Goal: Task Accomplishment & Management: Complete application form

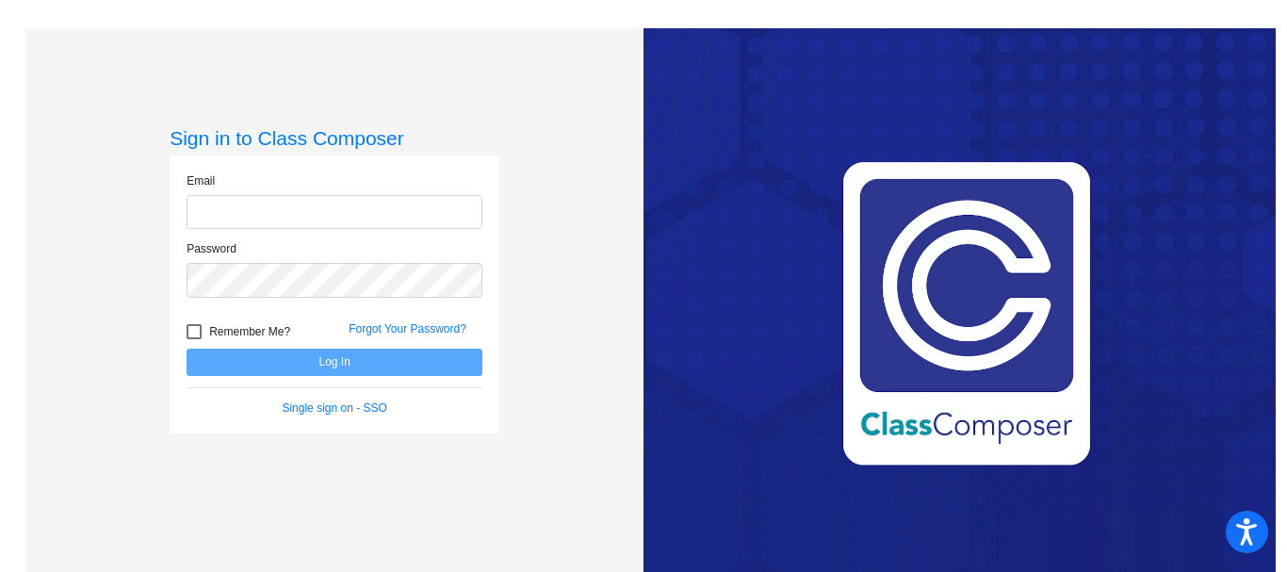
type input "[PERSON_NAME][EMAIL_ADDRESS][PERSON_NAME][DOMAIN_NAME]"
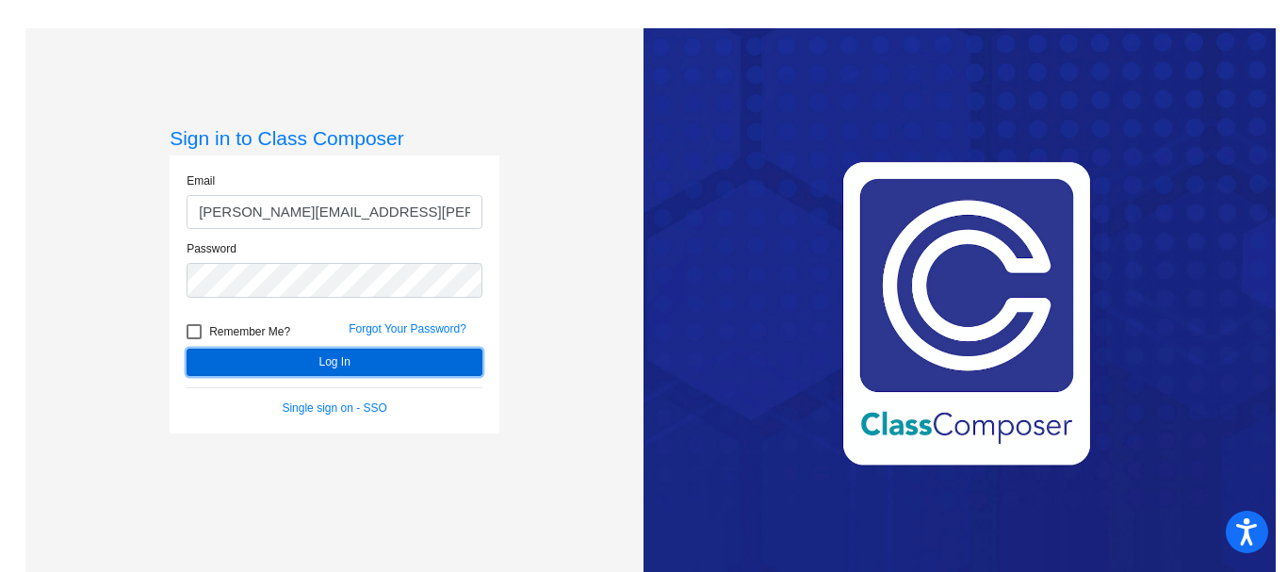
click at [267, 366] on button "Log In" at bounding box center [335, 362] width 296 height 27
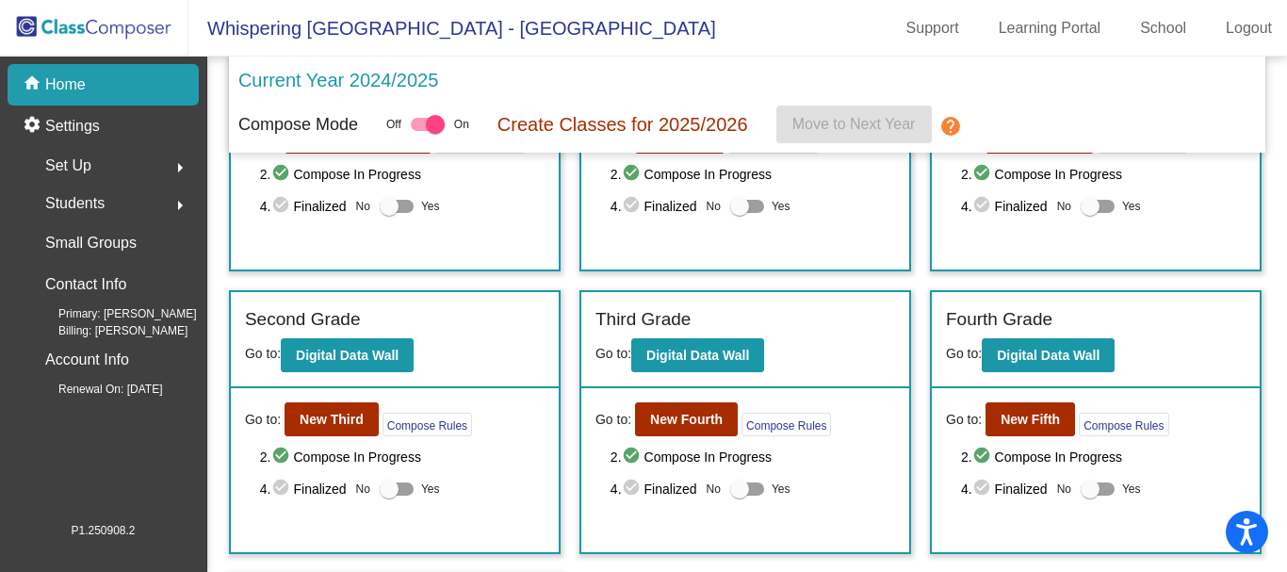
scroll to position [173, 0]
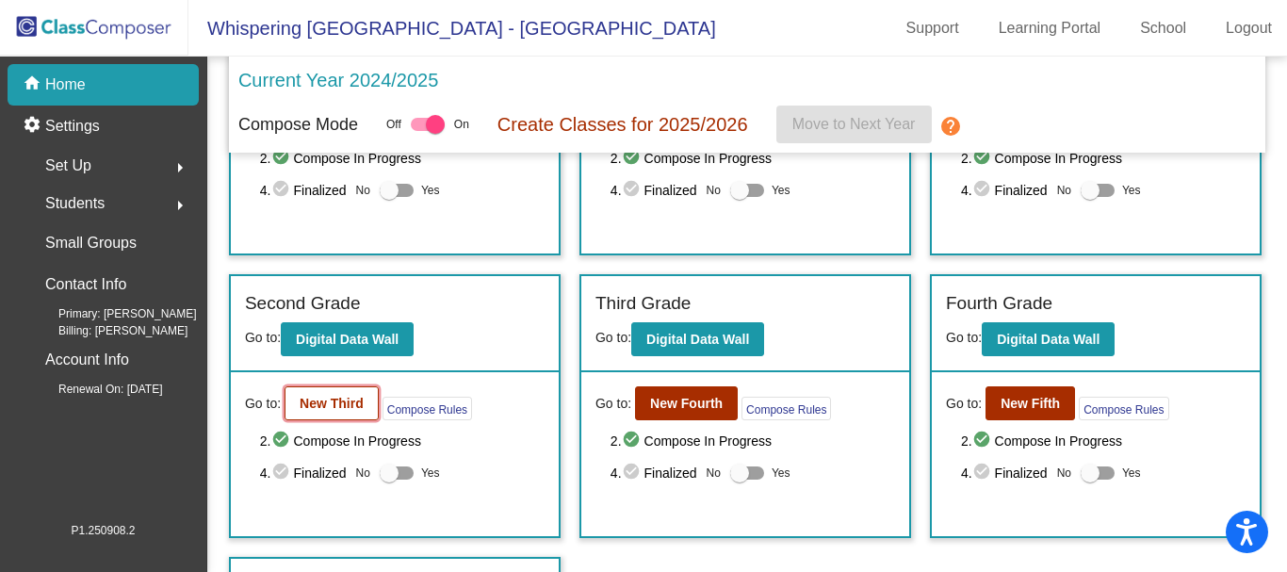
click at [310, 411] on b "New Third" at bounding box center [332, 403] width 64 height 15
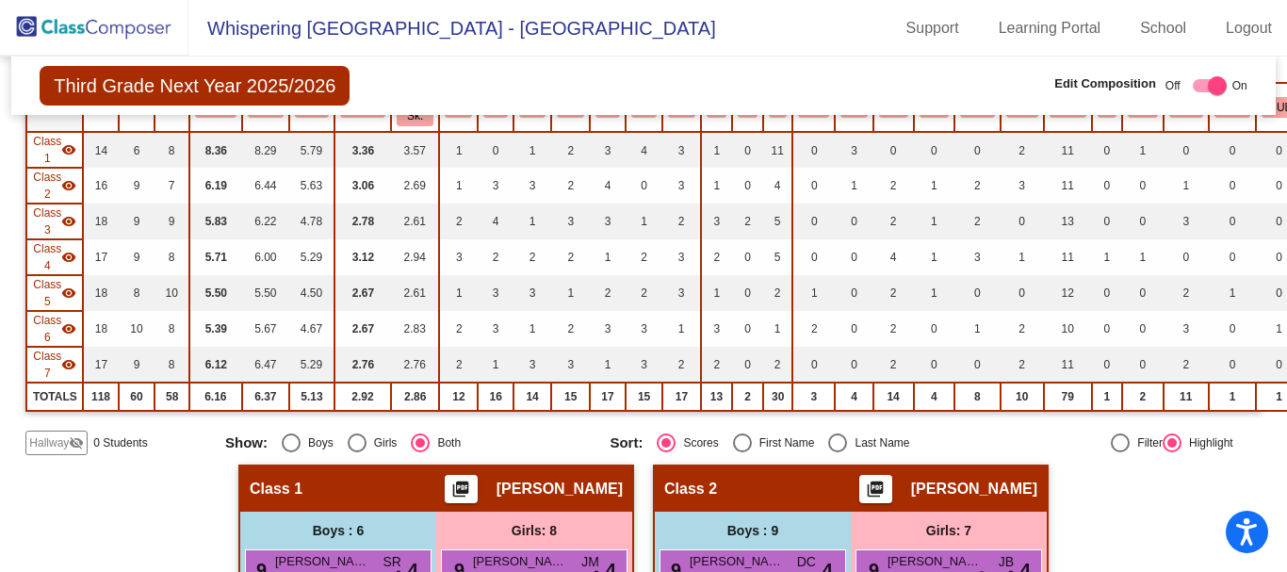
scroll to position [187, 0]
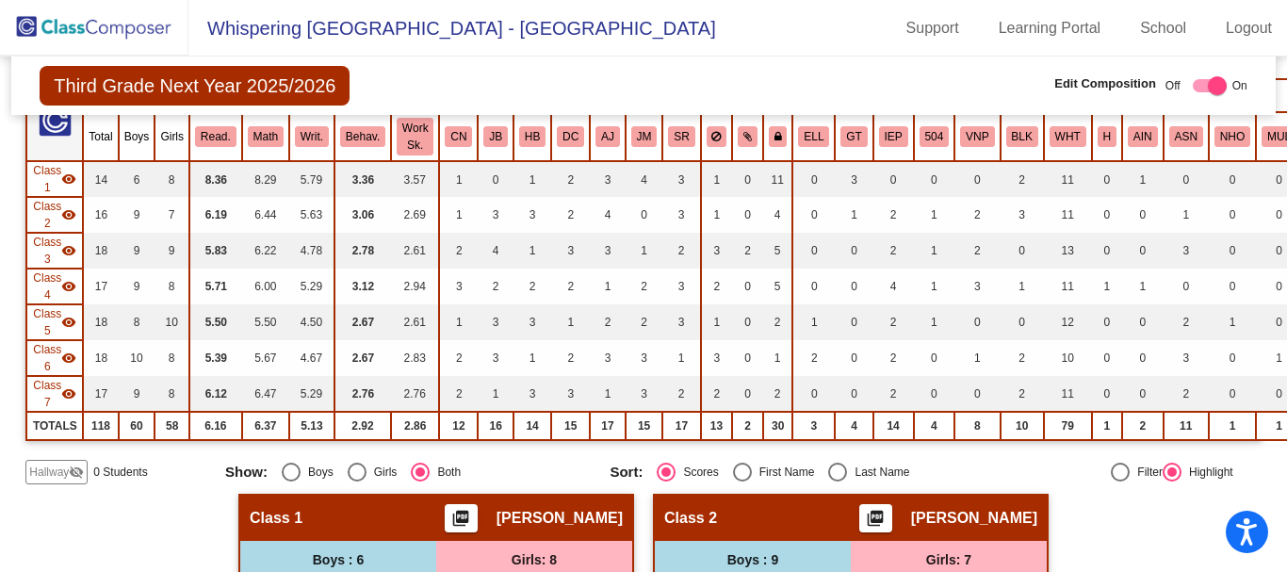
click at [57, 474] on span "Hallway" at bounding box center [49, 471] width 40 height 17
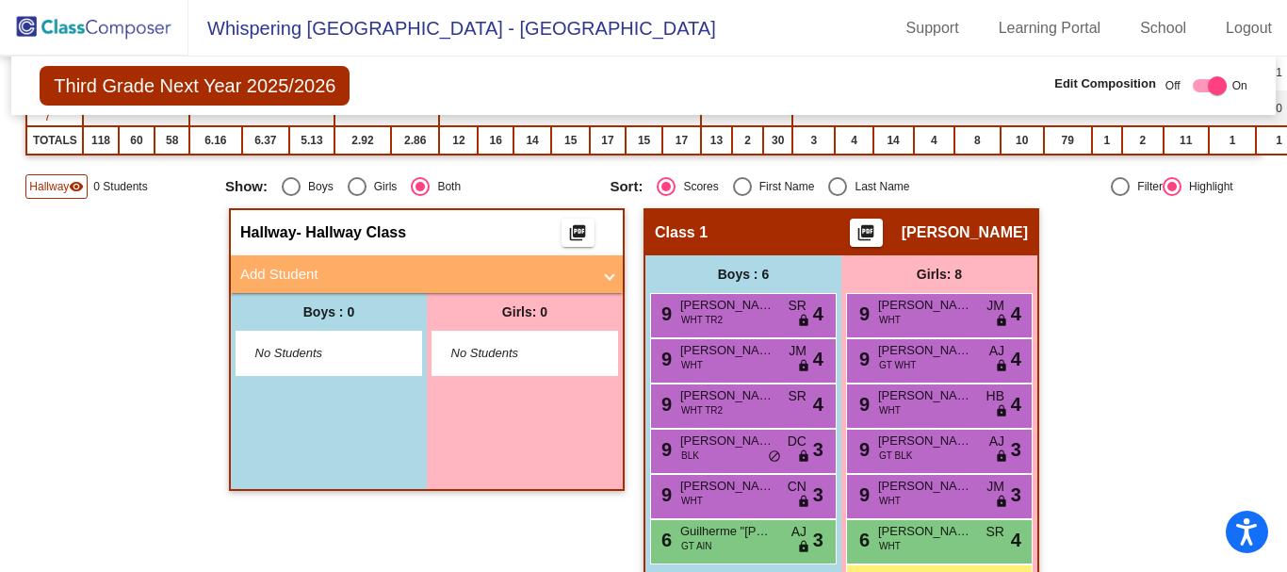
scroll to position [483, 0]
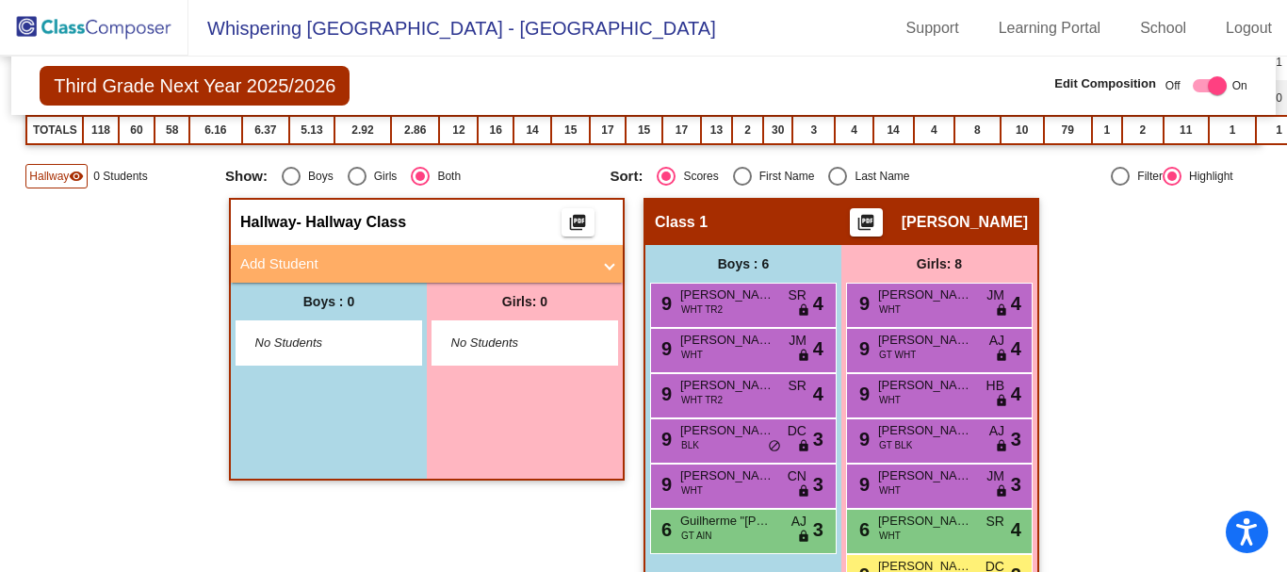
click at [606, 266] on span at bounding box center [610, 264] width 8 height 22
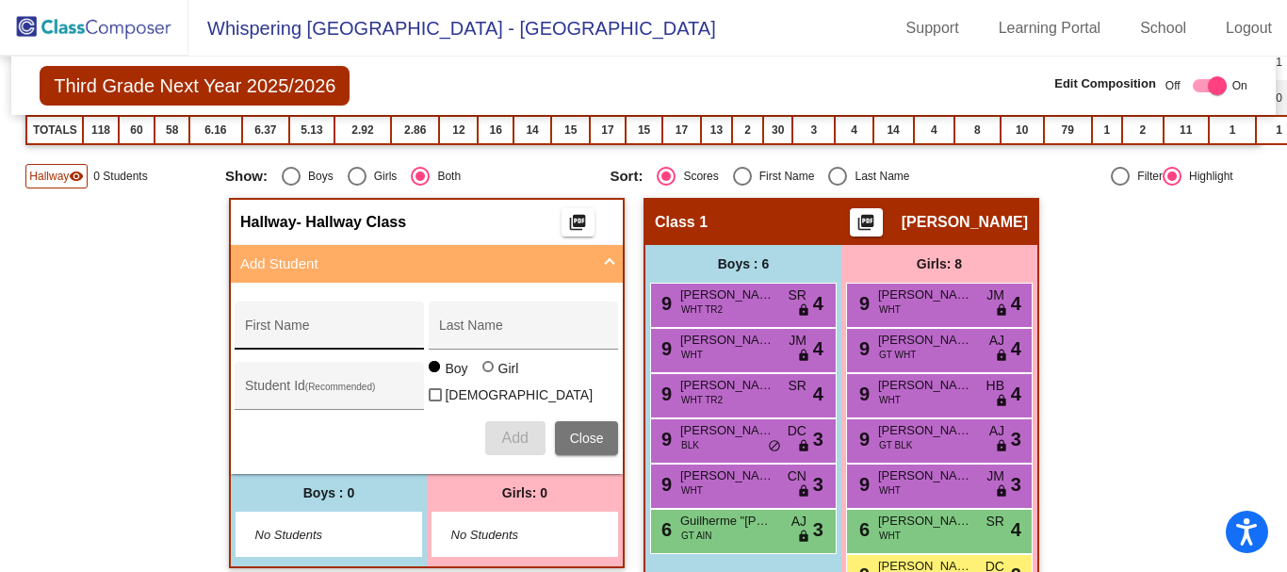
click at [259, 322] on div "First Name" at bounding box center [330, 331] width 170 height 39
type input "[PERSON_NAME]"
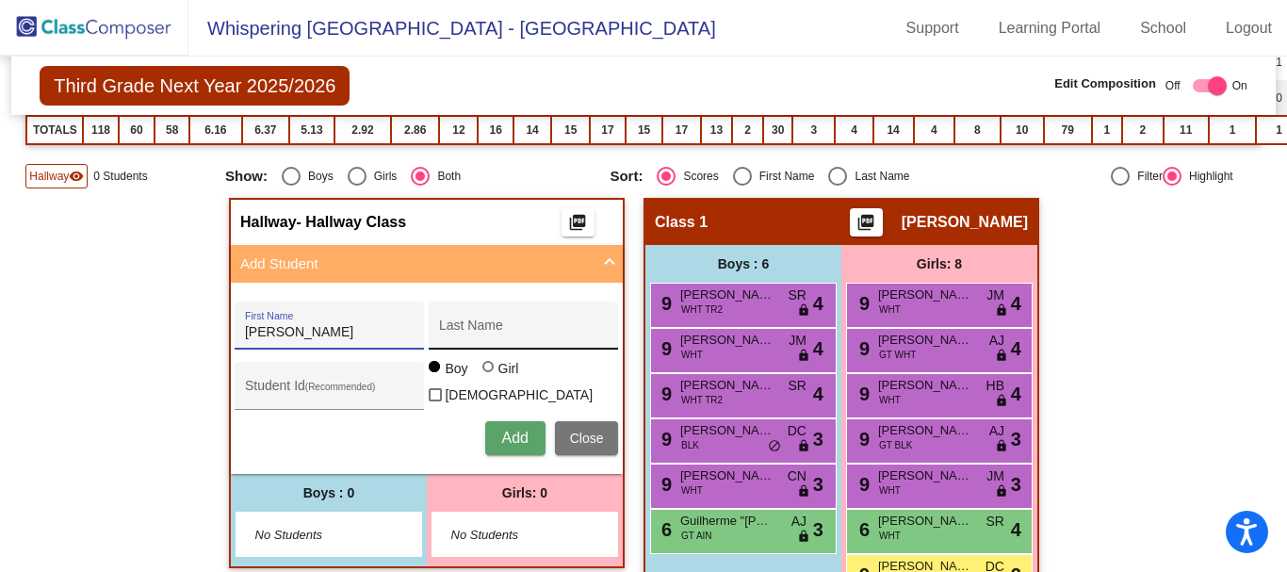
click at [443, 332] on input "Last Name" at bounding box center [524, 332] width 170 height 15
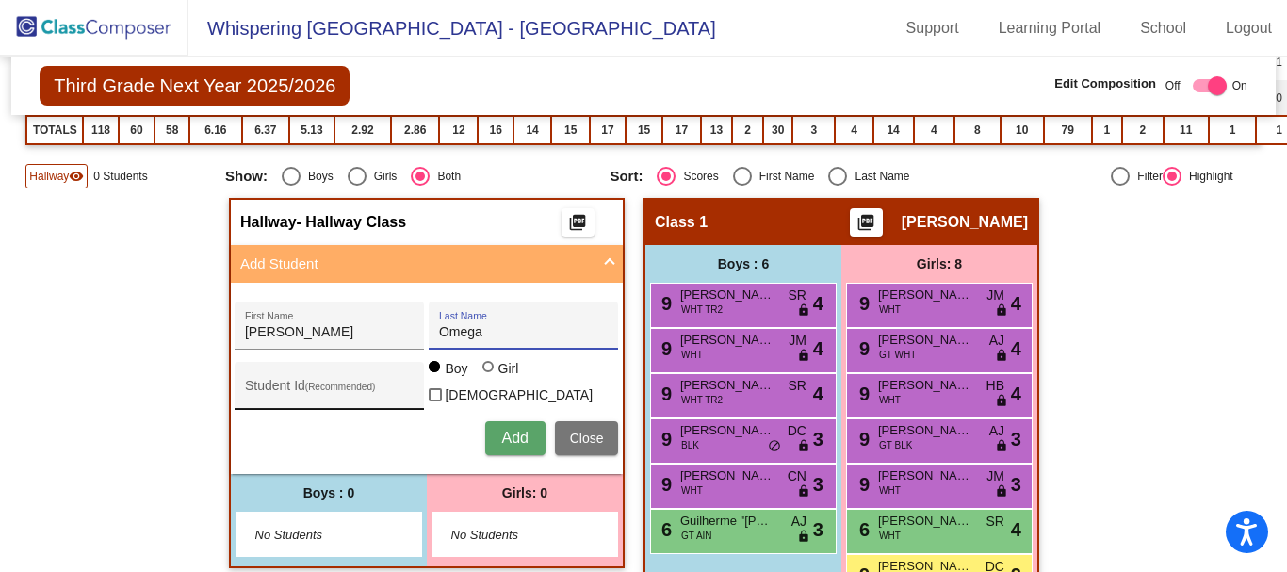
type input "Omega"
click at [304, 380] on div "Student Id (Recommended)" at bounding box center [330, 390] width 170 height 39
type input "4807021088"
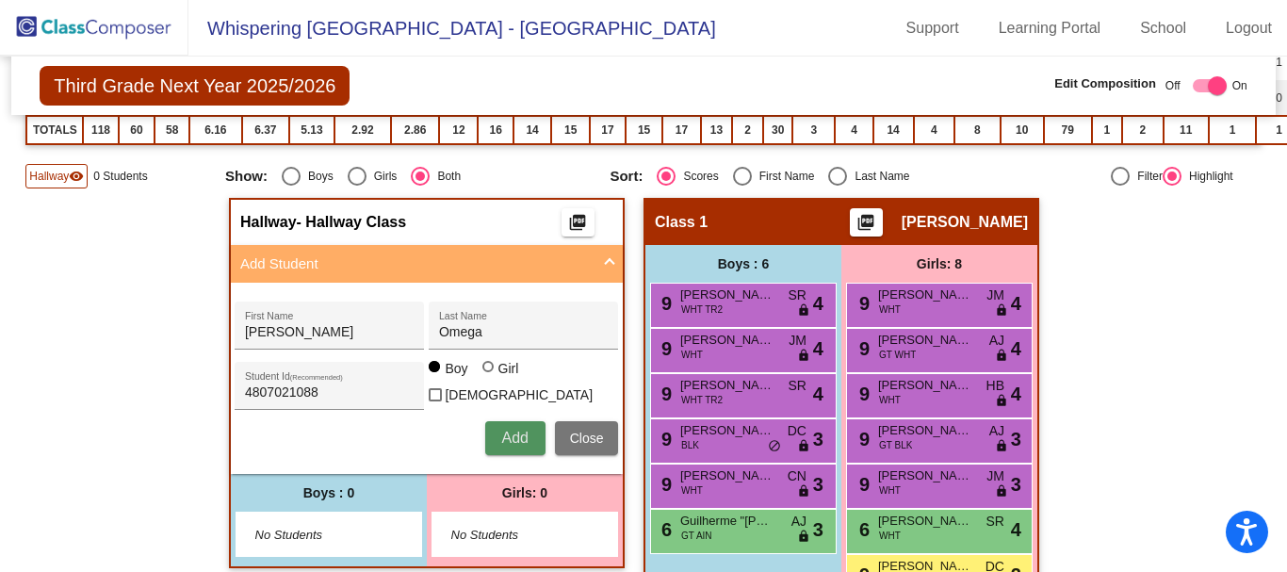
click at [516, 430] on span "Add" at bounding box center [514, 438] width 26 height 16
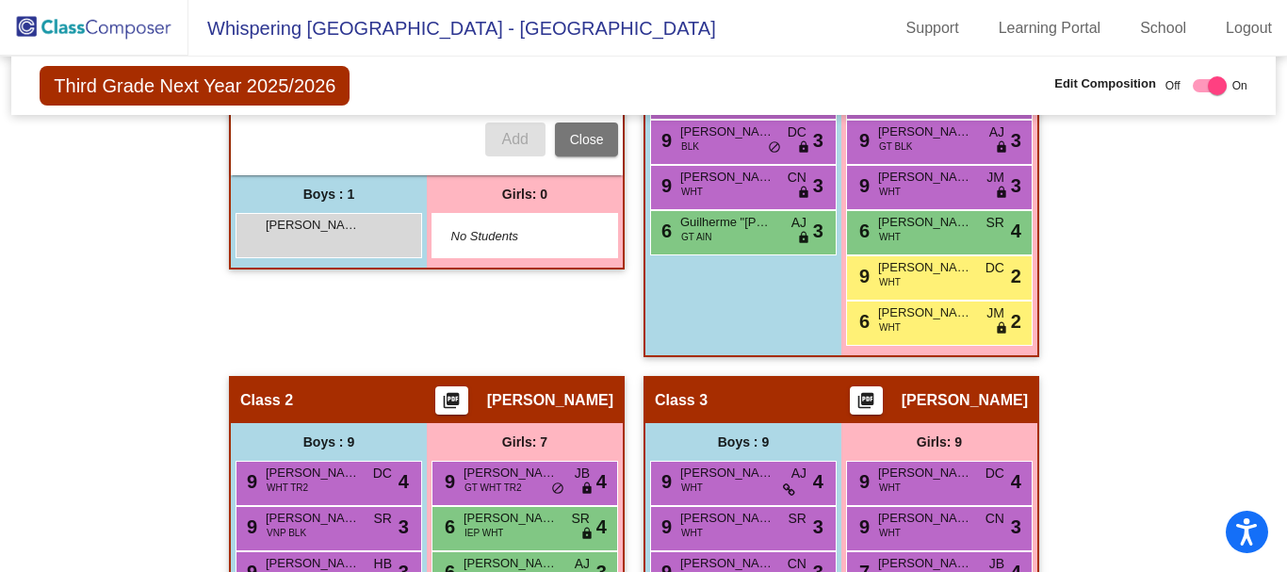
scroll to position [802, 0]
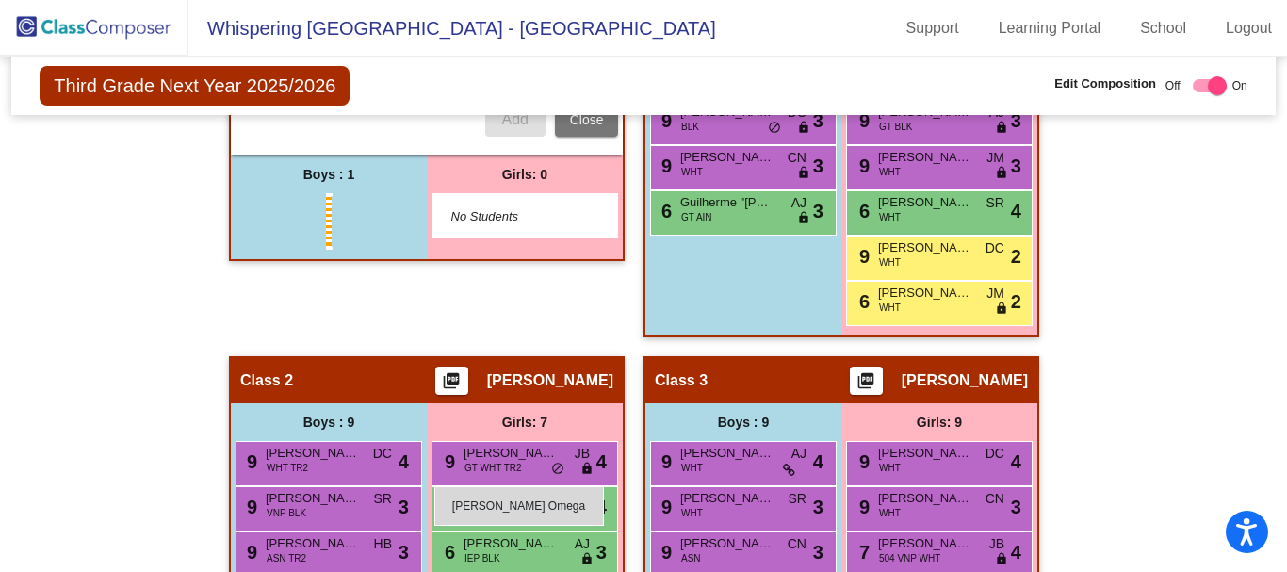
drag, startPoint x: 331, startPoint y: 215, endPoint x: 434, endPoint y: 486, distance: 290.4
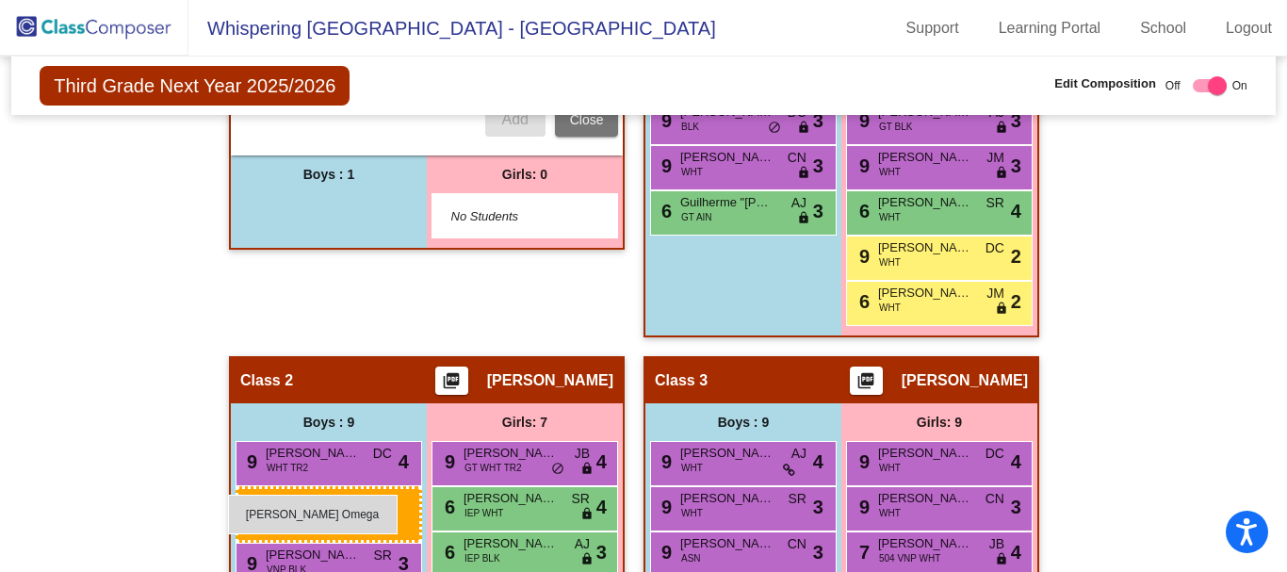
drag, startPoint x: 300, startPoint y: 208, endPoint x: 228, endPoint y: 495, distance: 295.2
